Goal: Task Accomplishment & Management: Use online tool/utility

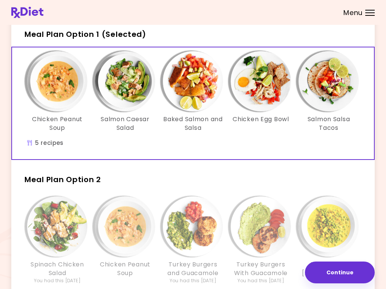
scroll to position [39, 0]
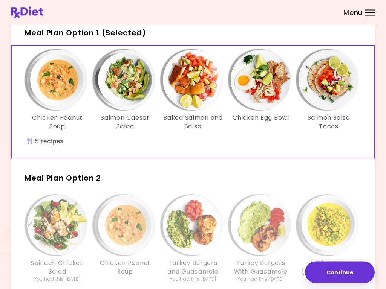
click at [264, 82] on img "Info - Chicken Egg Bowl - Meal Plan Option 1 (Selected)" at bounding box center [260, 80] width 60 height 60
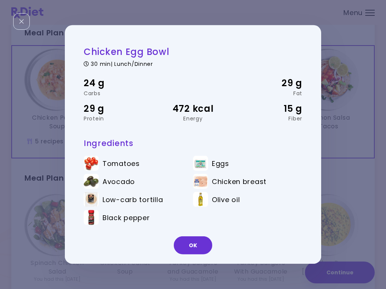
click at [358, 207] on div "Info - Turkey Pea Curry - Meal Plan Option 2" at bounding box center [328, 225] width 60 height 60
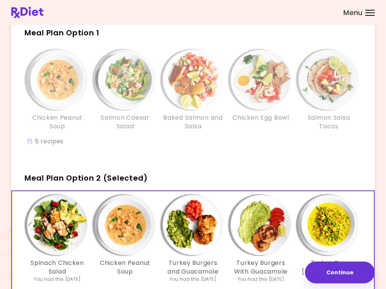
click at [50, 87] on img "Info - Chicken Peanut Soup - Meal Plan Option 1" at bounding box center [57, 80] width 60 height 60
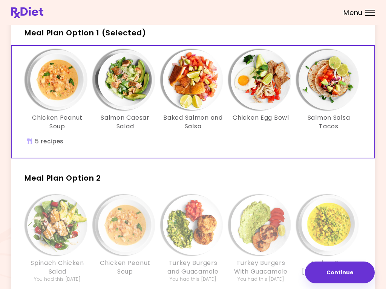
click at [59, 81] on img "Info - Chicken Peanut Soup - Meal Plan Option 1 (Selected)" at bounding box center [57, 80] width 60 height 60
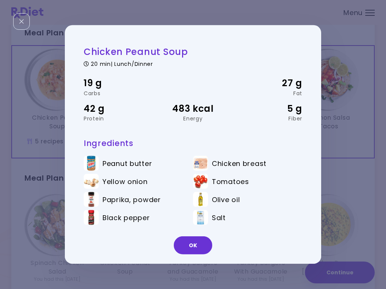
click at [197, 245] on button "OK" at bounding box center [193, 245] width 38 height 18
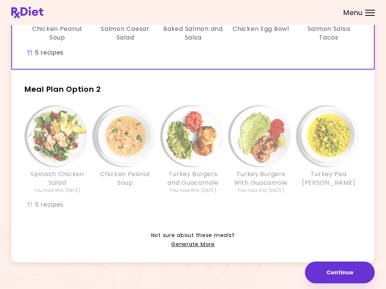
scroll to position [127, 0]
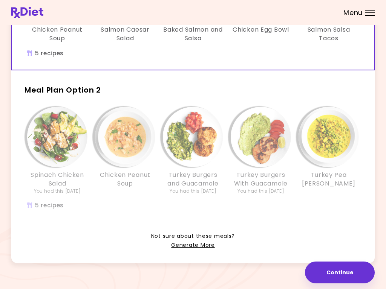
click at [190, 247] on link "Generate More" at bounding box center [192, 245] width 43 height 9
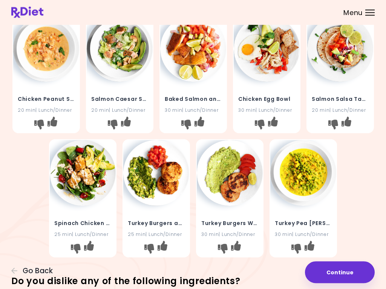
scroll to position [30, 0]
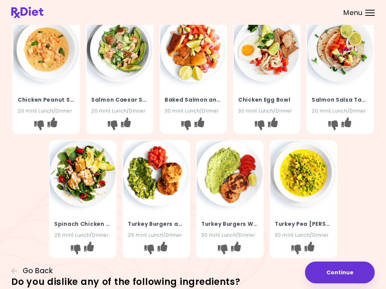
click at [293, 246] on icon "I don't like this recipe" at bounding box center [296, 249] width 10 height 10
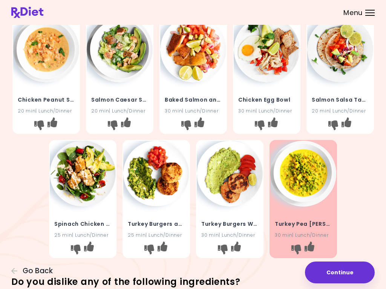
click at [351, 119] on icon "I like this recipe" at bounding box center [346, 122] width 10 height 10
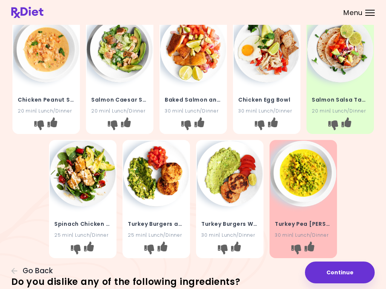
click at [204, 125] on icon "I like this recipe" at bounding box center [199, 122] width 10 height 10
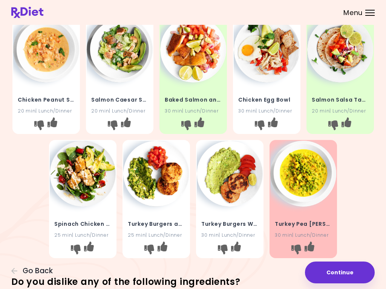
click at [94, 246] on icon "I like this recipe" at bounding box center [89, 246] width 10 height 10
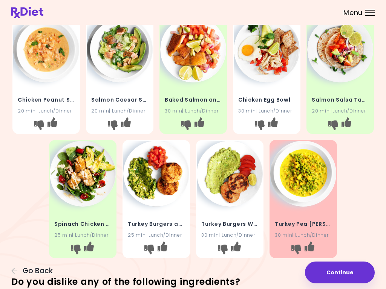
click at [168, 251] on button "I like this recipe" at bounding box center [162, 249] width 12 height 12
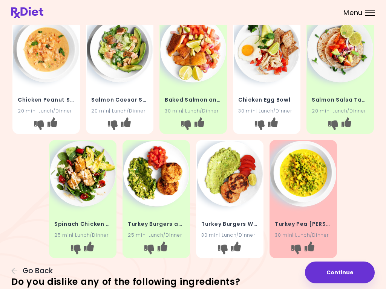
click at [41, 124] on button "I don't like this recipe" at bounding box center [39, 125] width 12 height 12
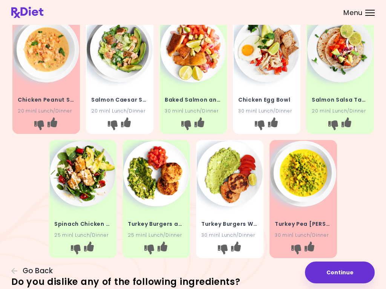
click at [108, 126] on icon "I don't like this recipe" at bounding box center [112, 125] width 10 height 10
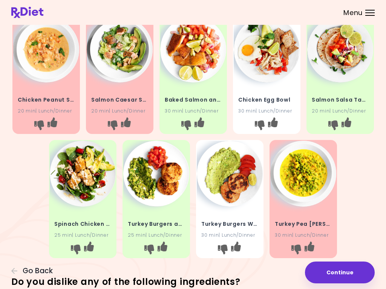
click at [262, 127] on button "I don't like this recipe" at bounding box center [259, 125] width 12 height 12
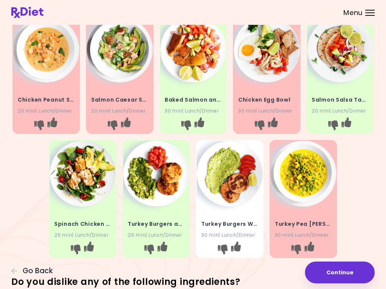
click at [242, 253] on button "I like this recipe" at bounding box center [236, 249] width 12 height 12
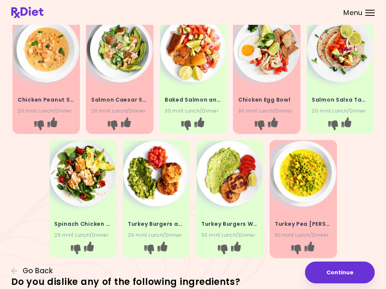
click at [340, 277] on button "Continue" at bounding box center [340, 273] width 70 height 22
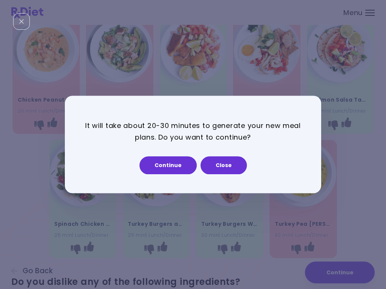
click at [173, 169] on button "Continue" at bounding box center [167, 166] width 57 height 18
